Goal: Use online tool/utility: Utilize a website feature to perform a specific function

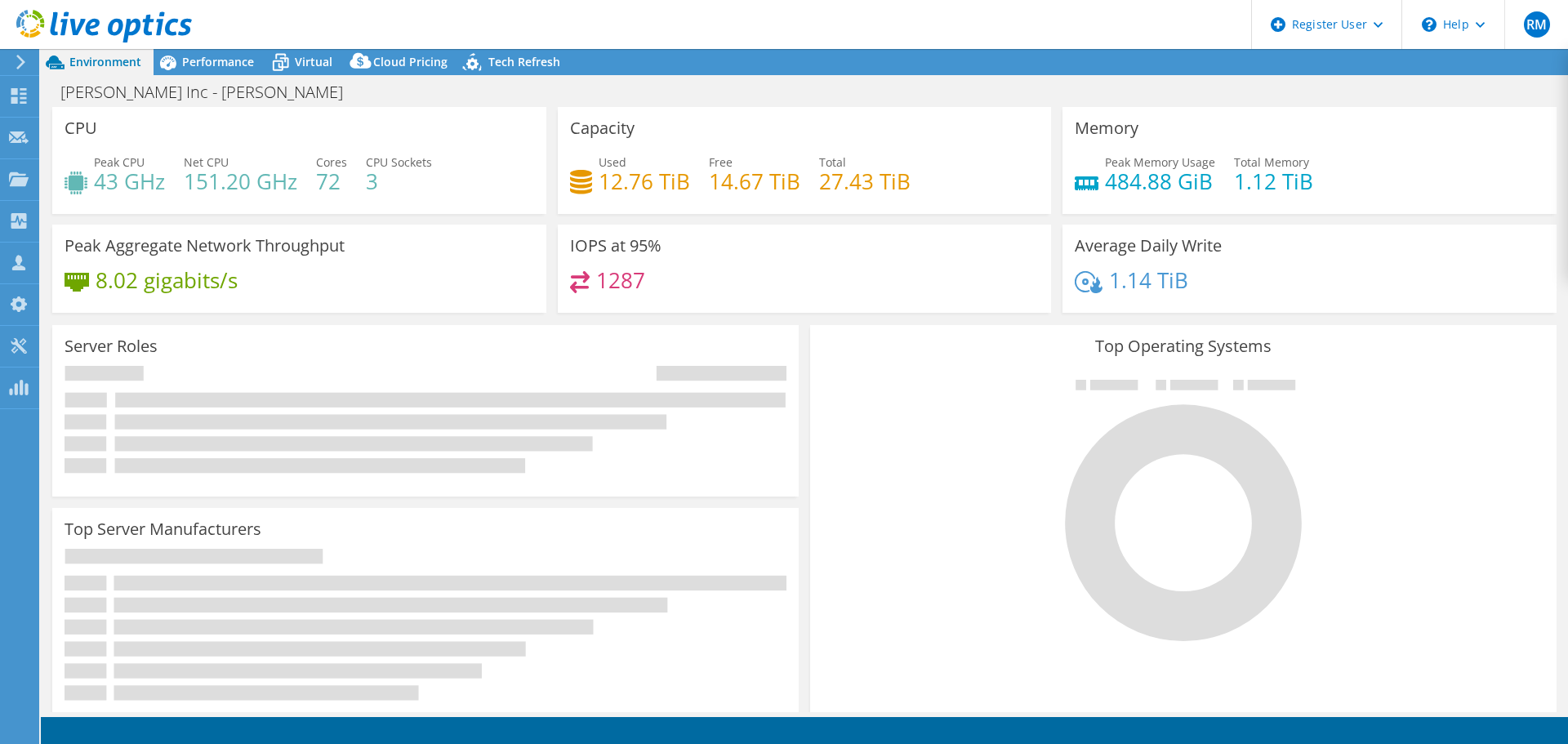
select select "USEast"
select select "USD"
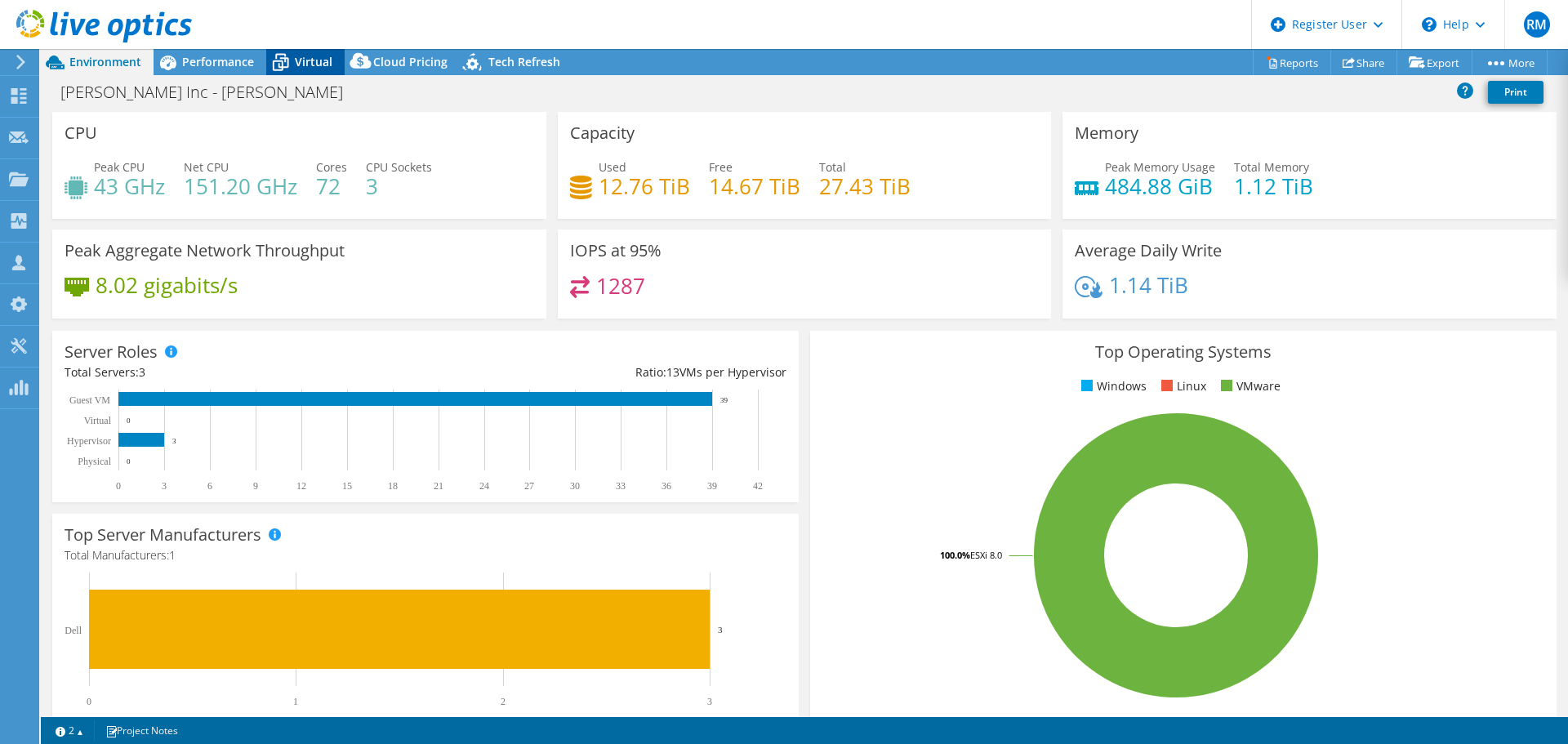
click at [305, 68] on span "Virtual" at bounding box center [314, 62] width 37 height 16
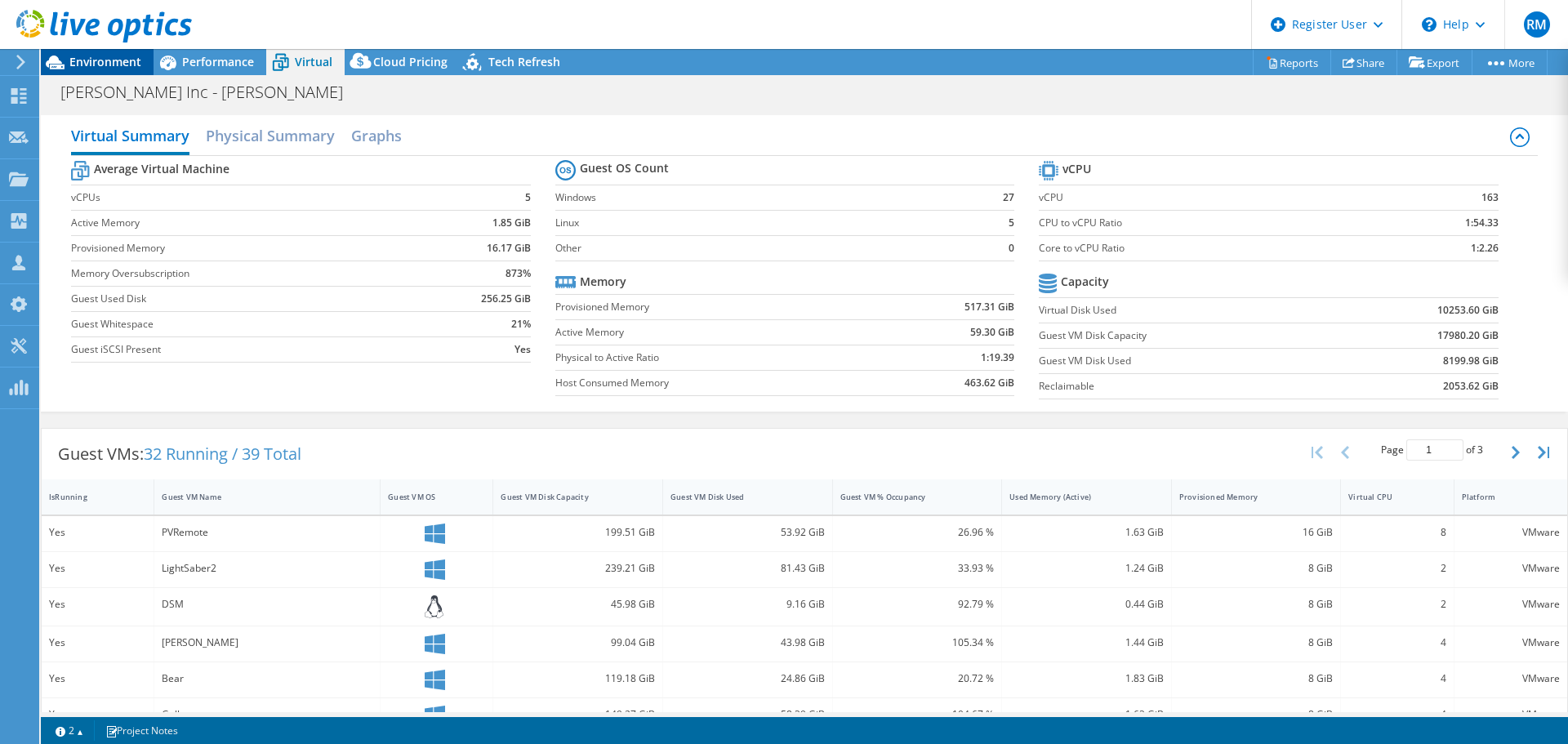
click at [106, 58] on span "Environment" at bounding box center [105, 62] width 72 height 16
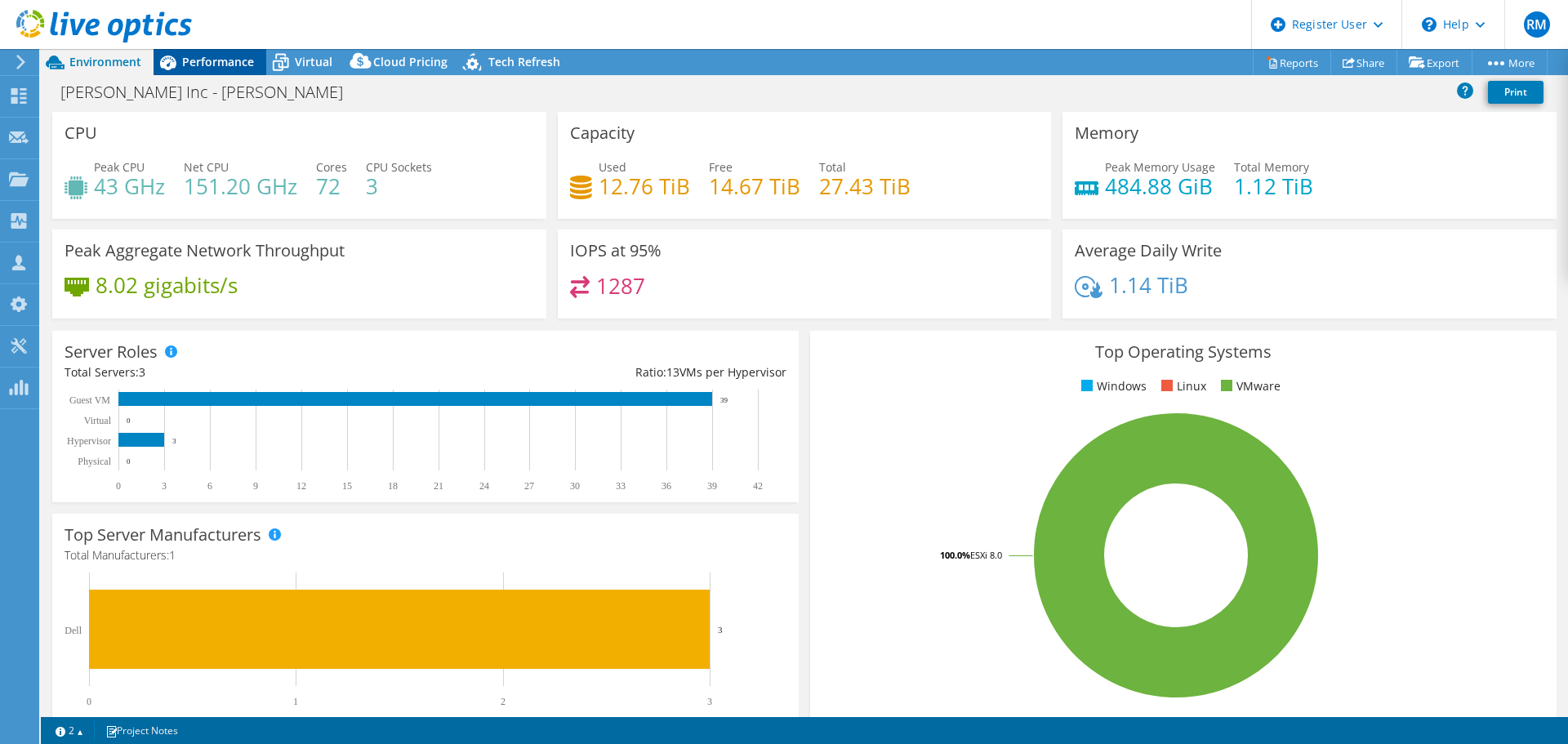
click at [173, 64] on icon at bounding box center [168, 63] width 17 height 15
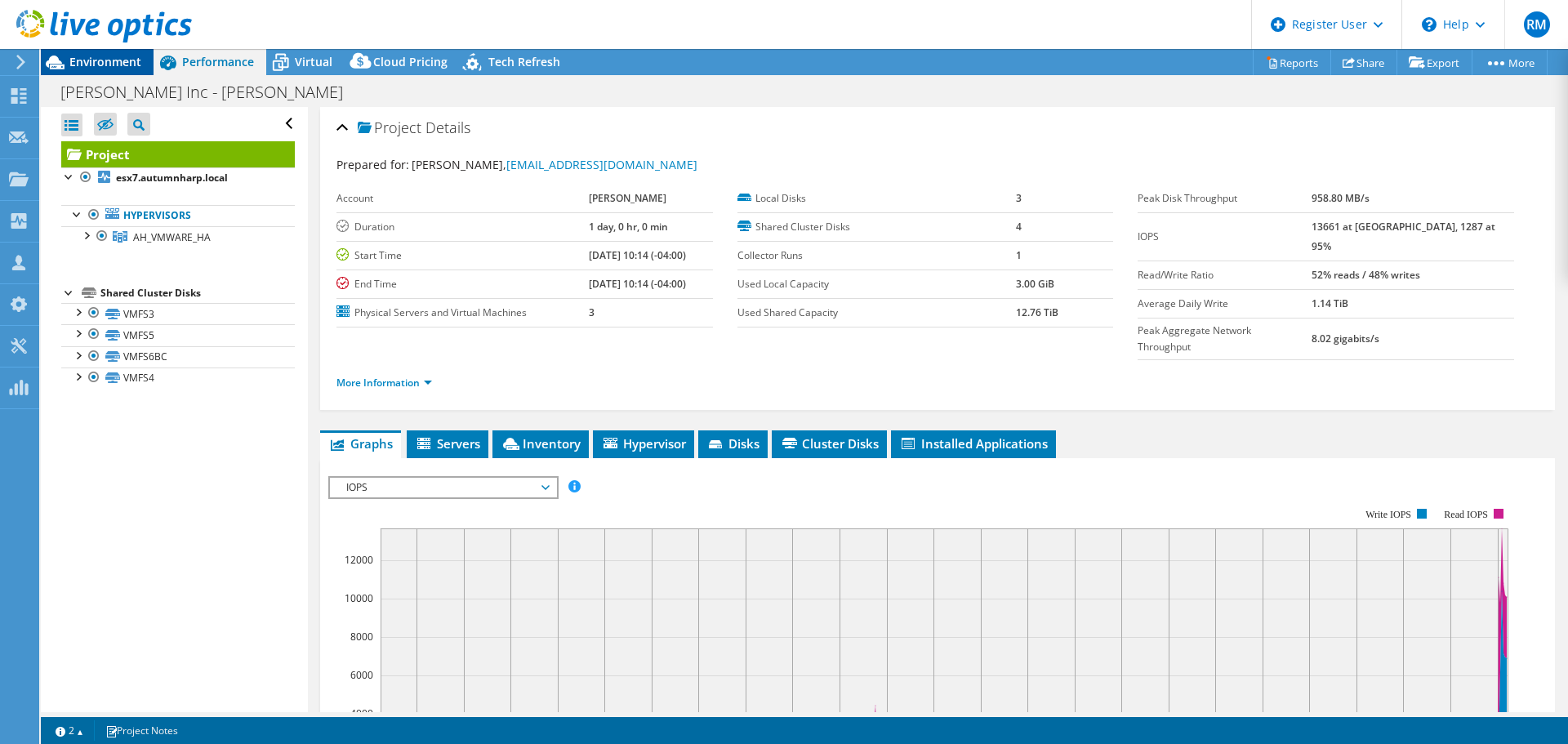
click at [119, 67] on span "Environment" at bounding box center [105, 62] width 72 height 16
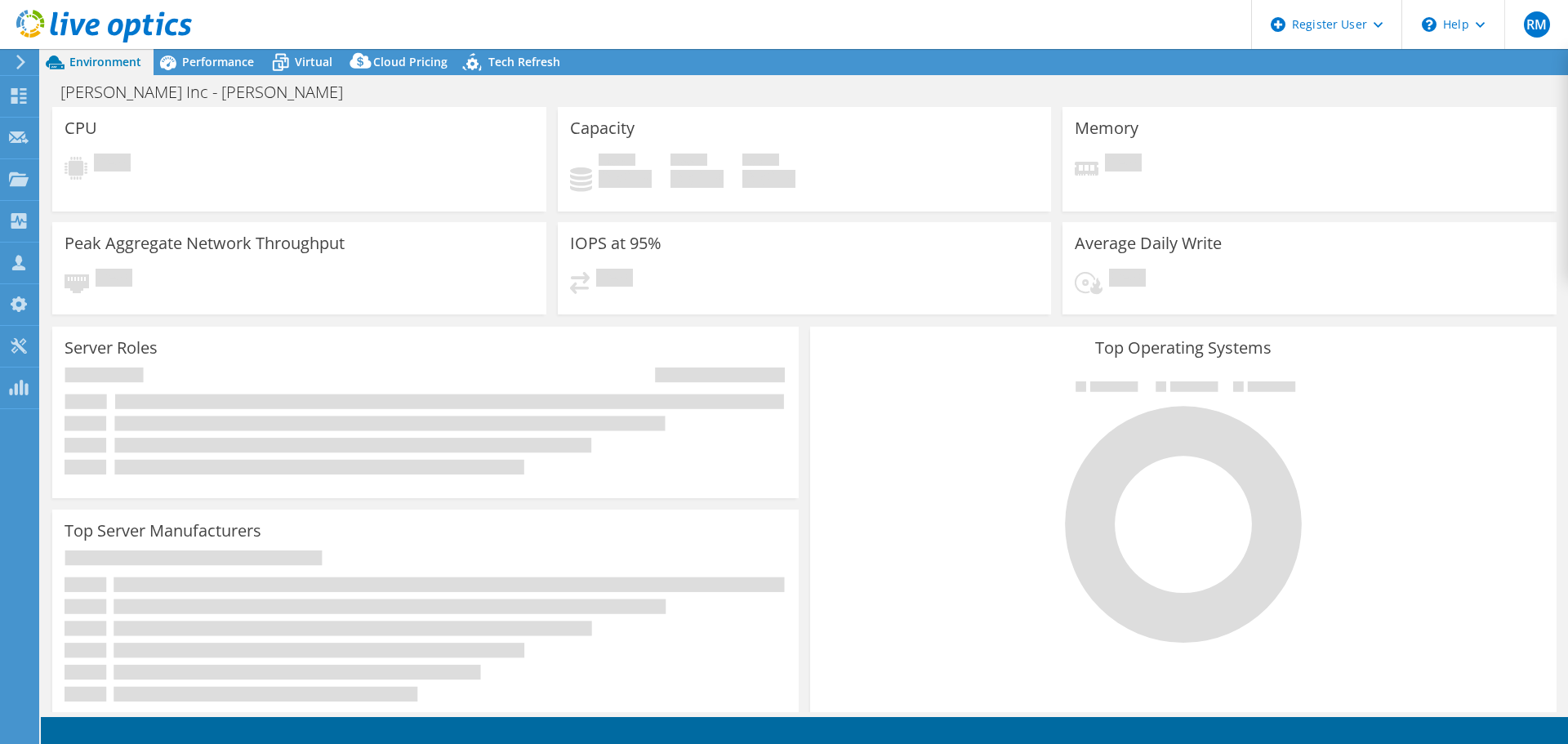
select select "USEast"
select select "USD"
radio input "true"
radio input "false"
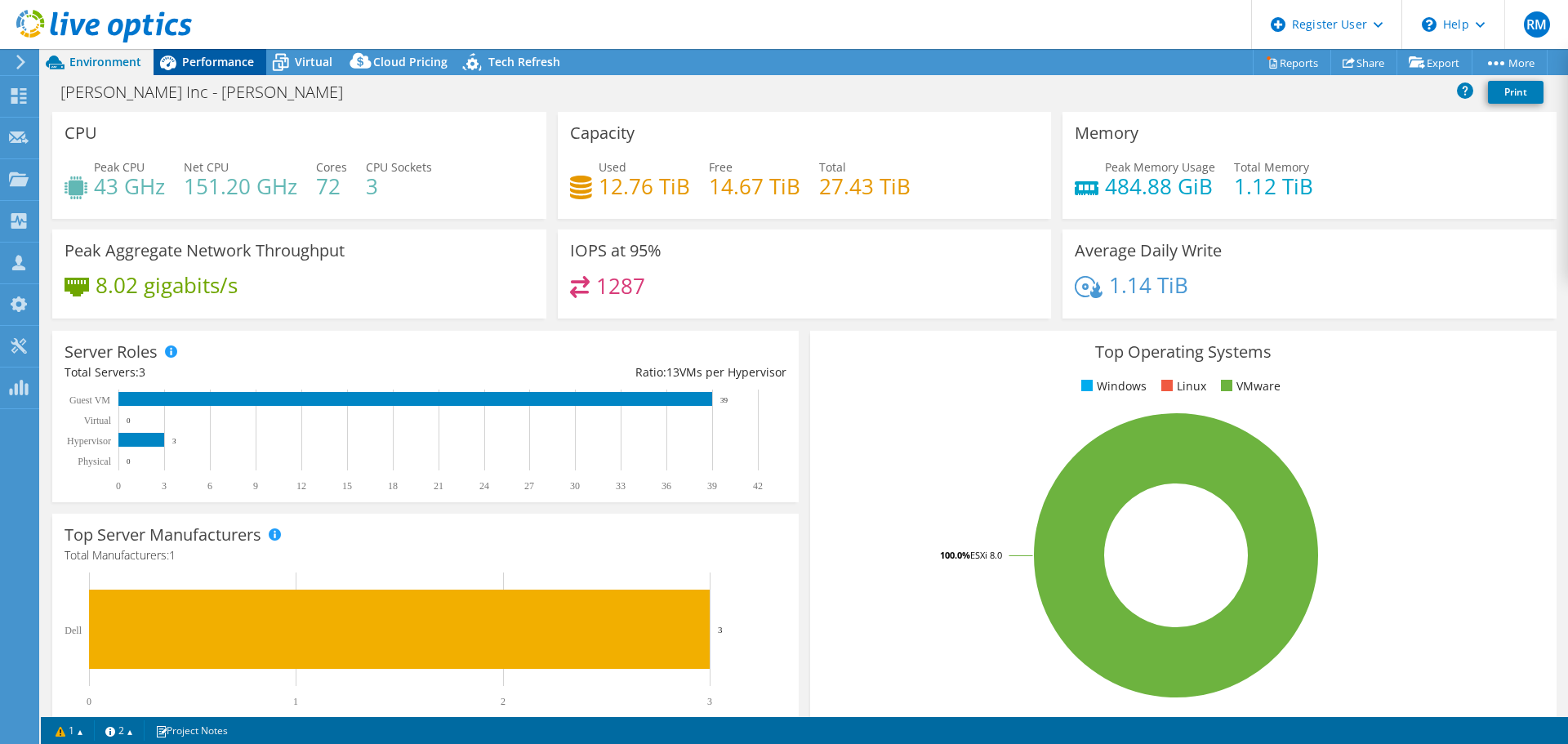
click at [249, 67] on span "Performance" at bounding box center [218, 62] width 72 height 16
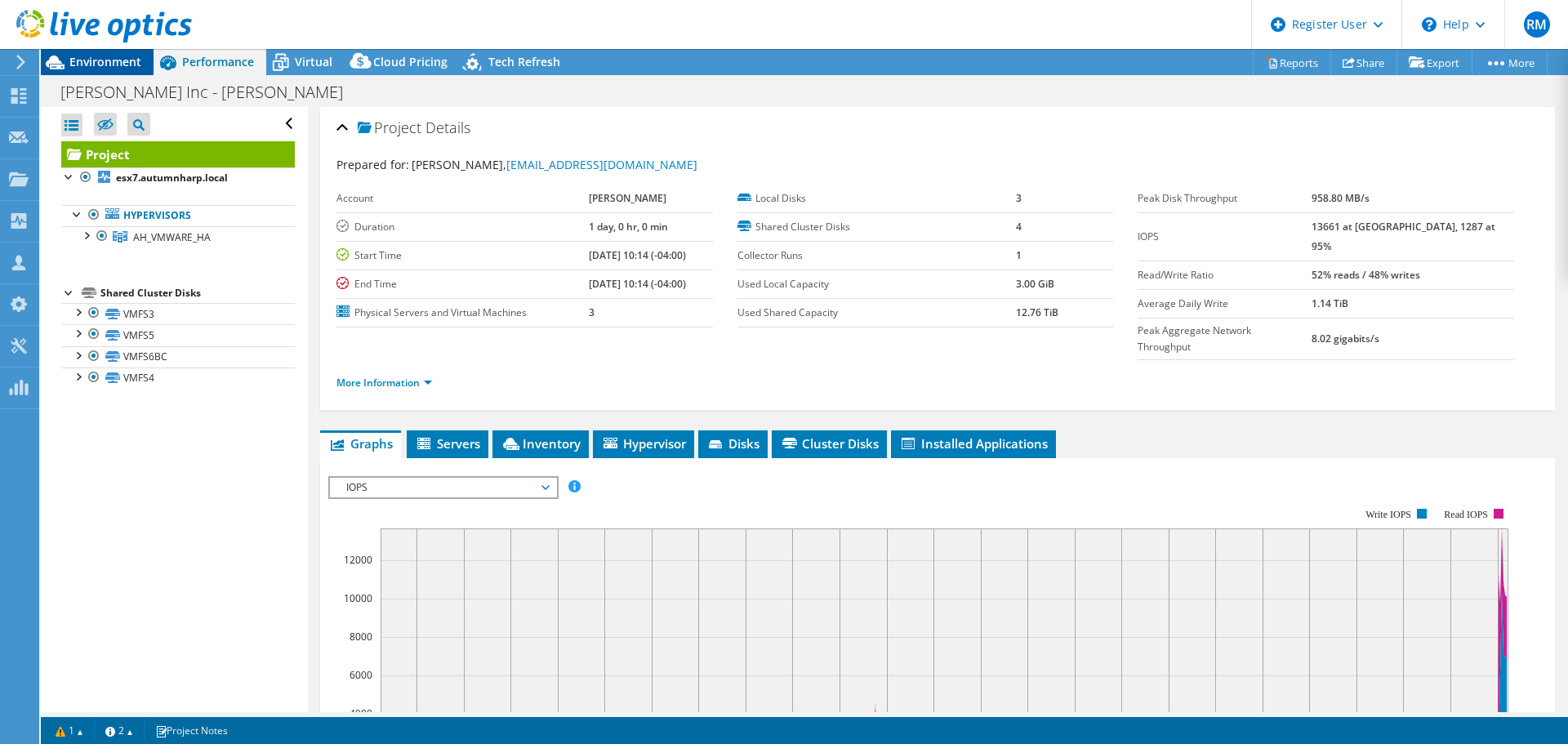
click at [141, 67] on div "Environment" at bounding box center [97, 62] width 113 height 26
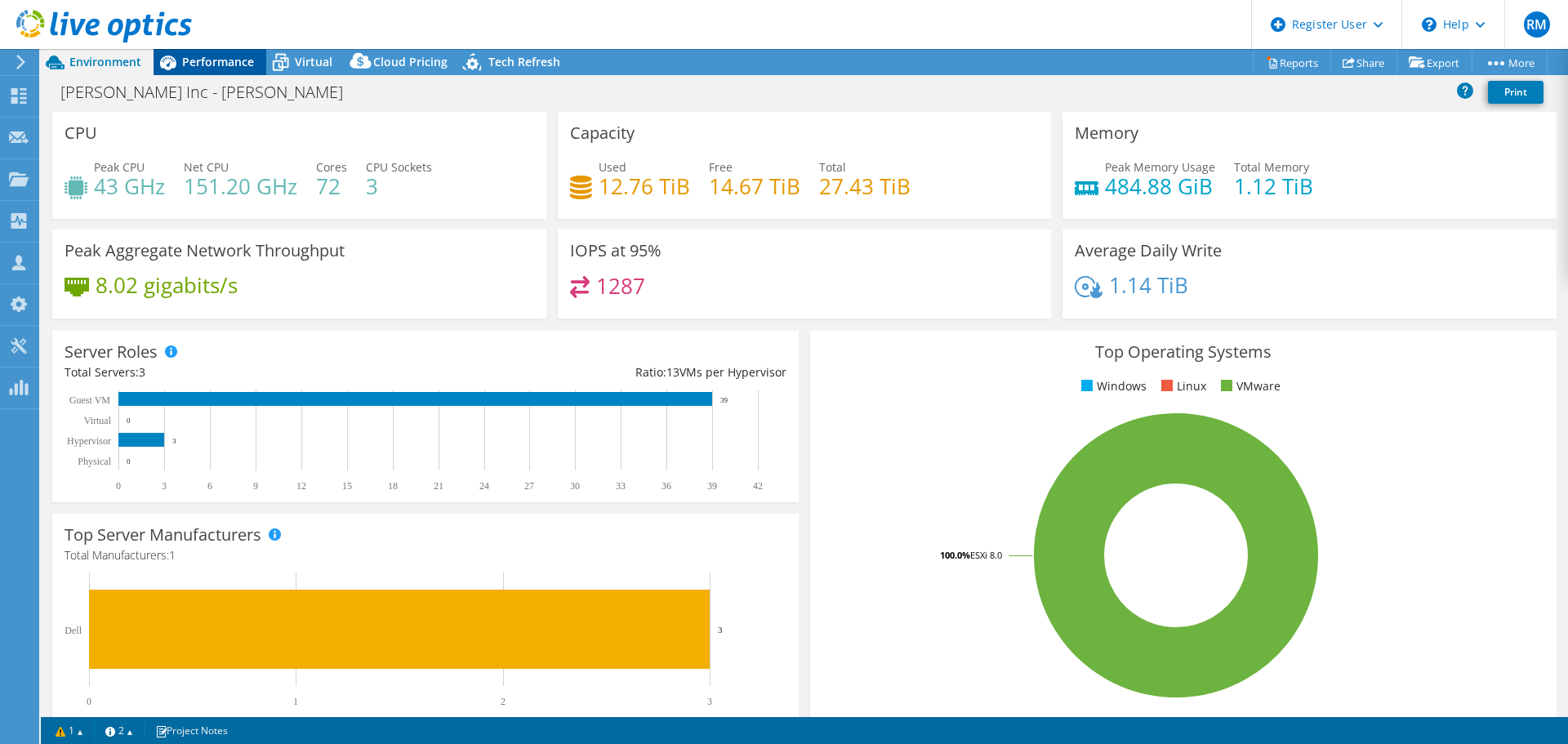
click at [232, 57] on span "Performance" at bounding box center [218, 62] width 72 height 16
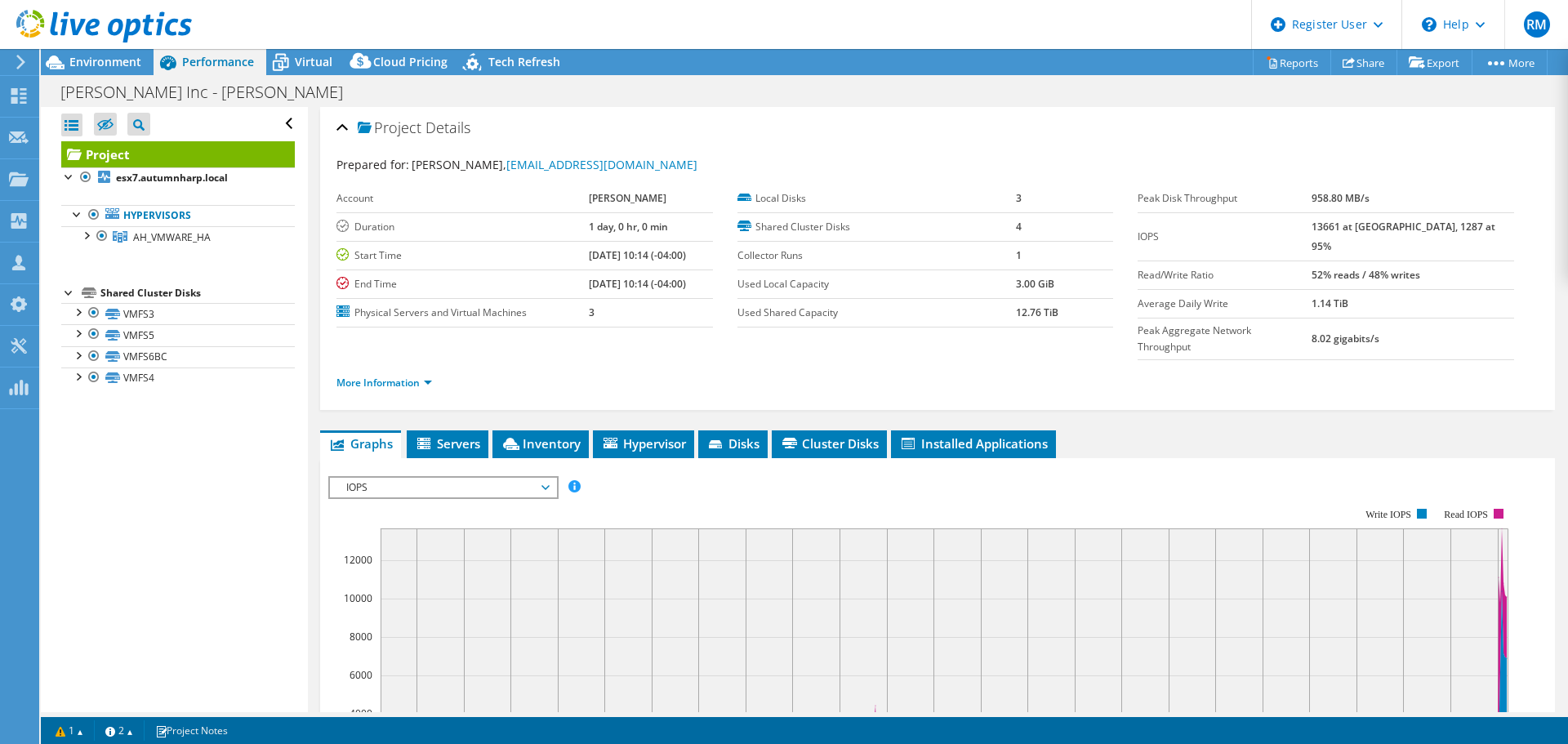
click at [467, 477] on span "IOPS" at bounding box center [443, 487] width 210 height 20
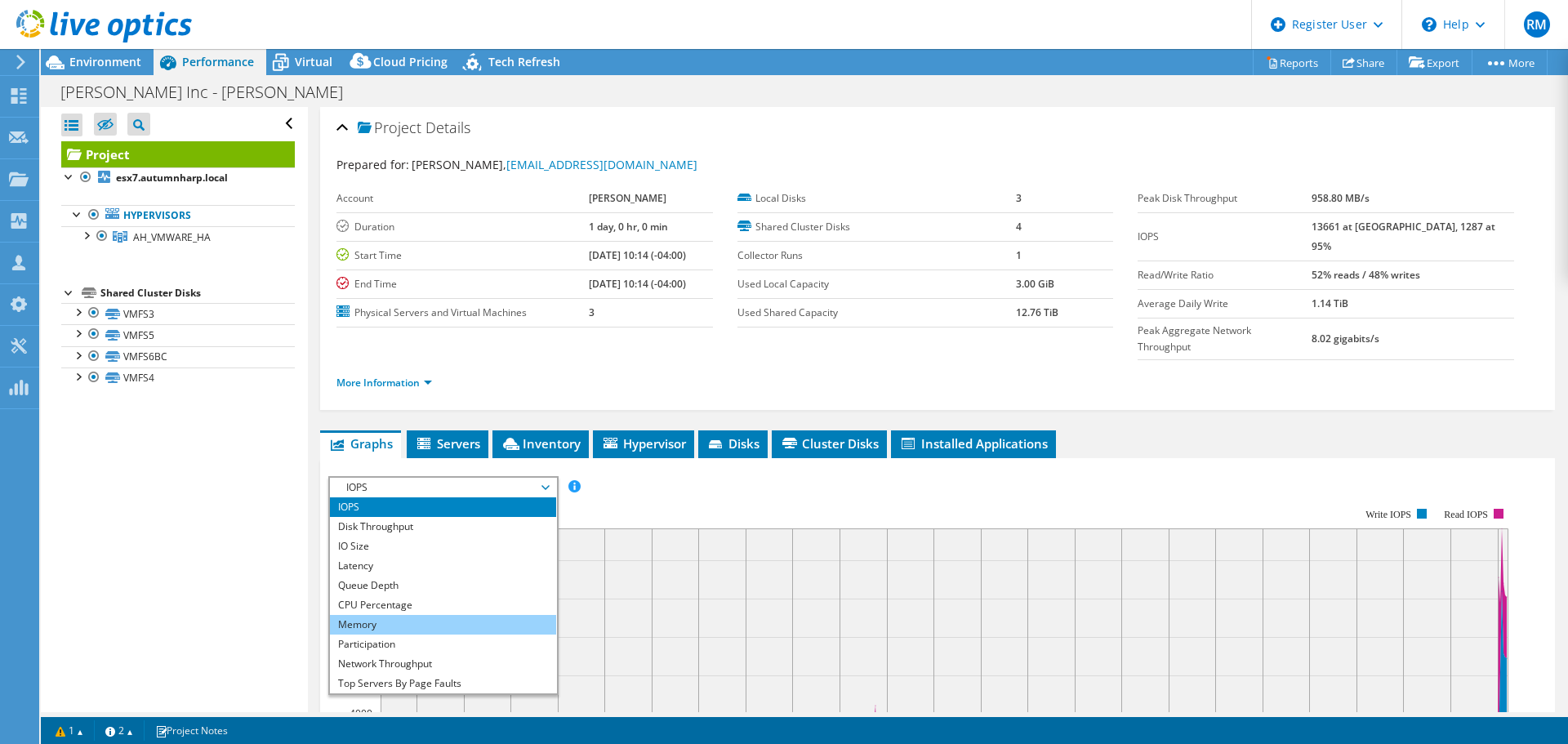
scroll to position [59, 0]
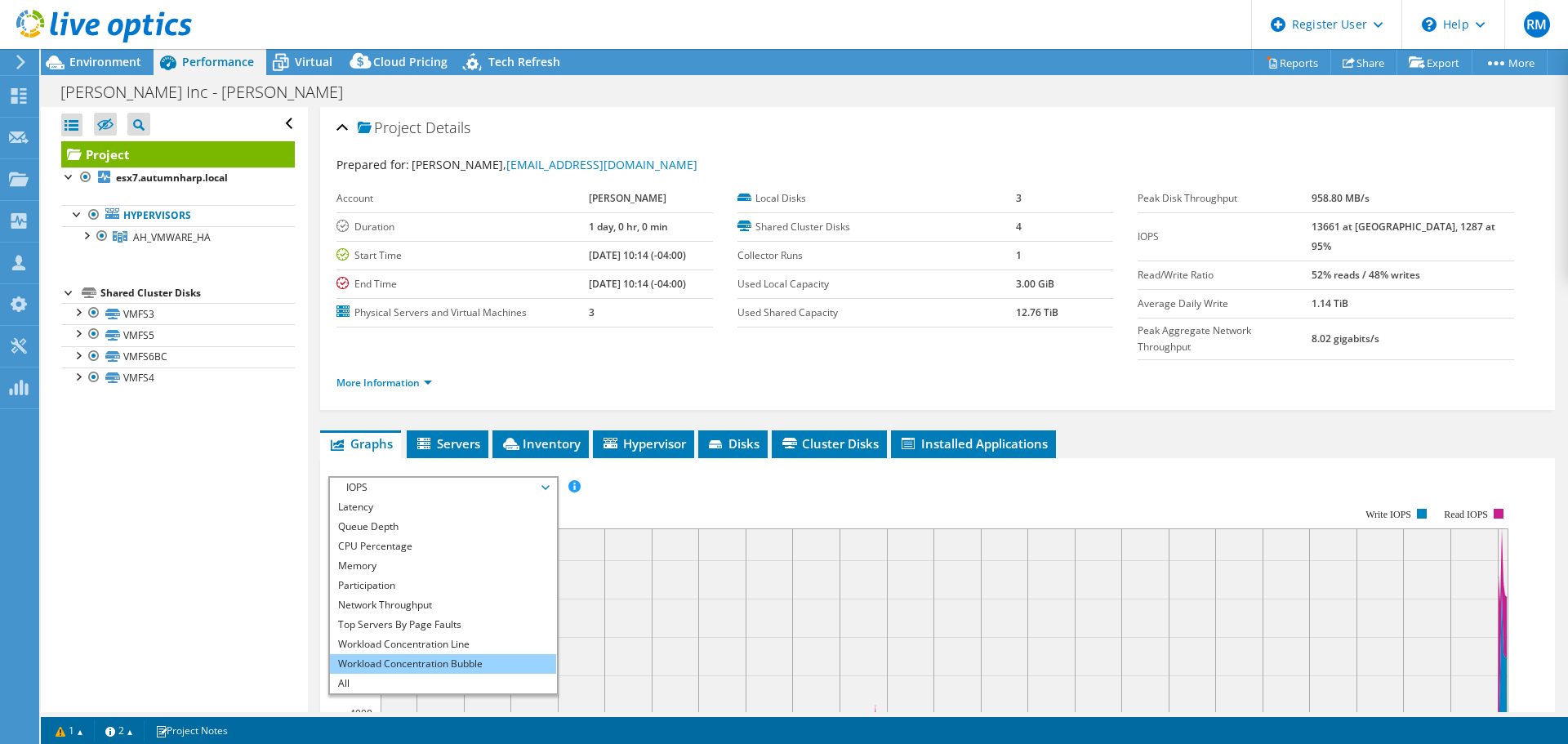
click at [446, 654] on li "Workload Concentration Bubble" at bounding box center [443, 664] width 226 height 20
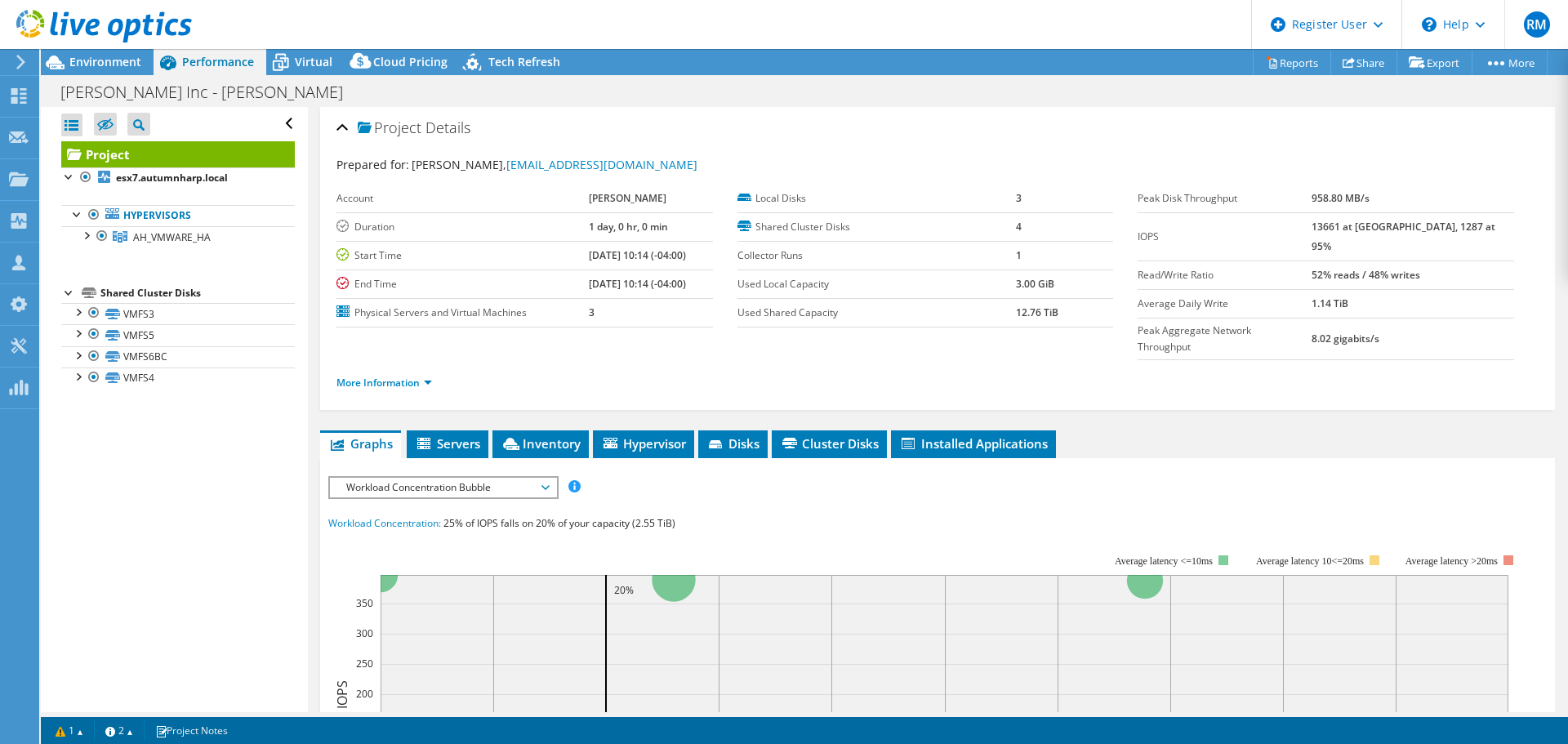
click at [431, 477] on span "Workload Concentration Bubble" at bounding box center [443, 487] width 210 height 20
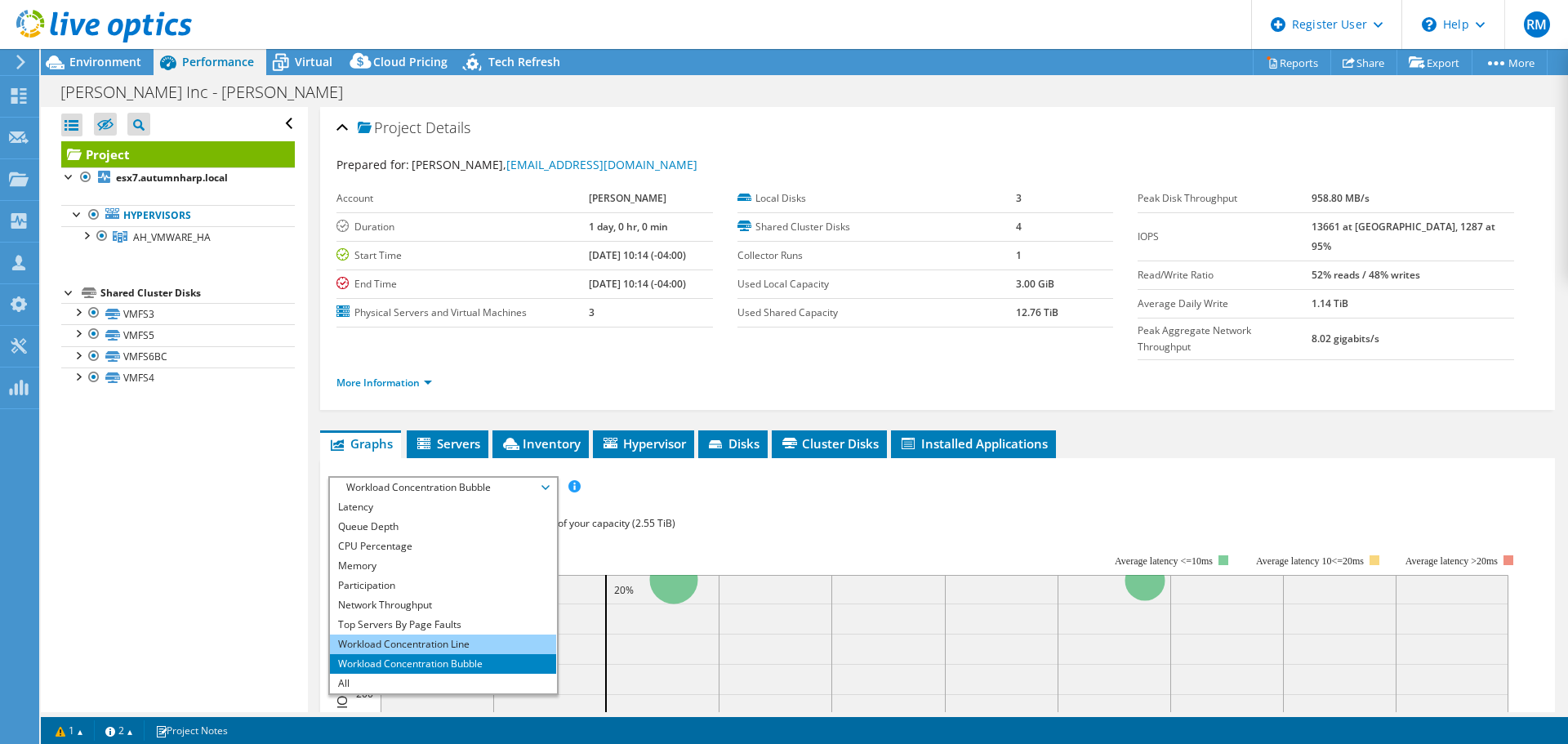
click at [438, 634] on li "Workload Concentration Line" at bounding box center [443, 644] width 226 height 20
